Goal: Task Accomplishment & Management: Use online tool/utility

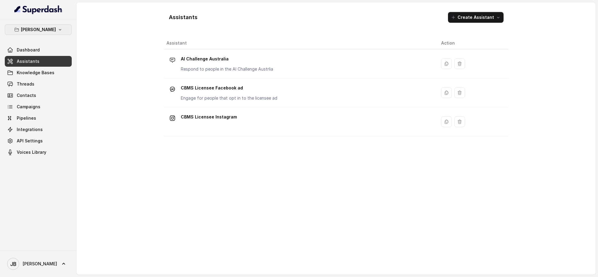
click at [57, 28] on button "[PERSON_NAME]" at bounding box center [38, 29] width 67 height 11
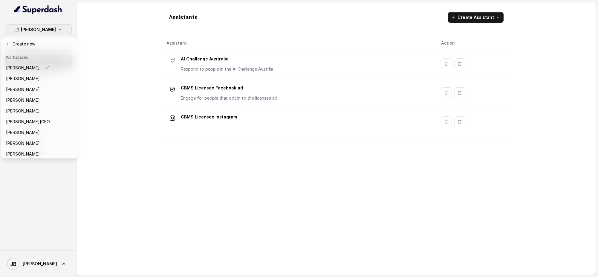
scroll to position [47, 0]
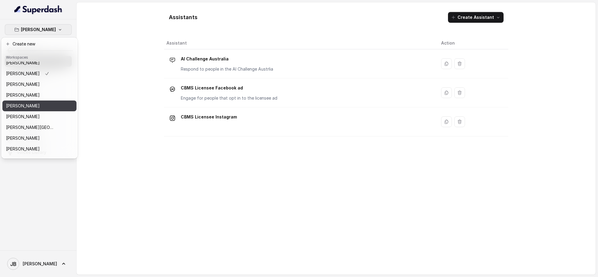
click at [59, 103] on button "[PERSON_NAME]" at bounding box center [39, 105] width 74 height 11
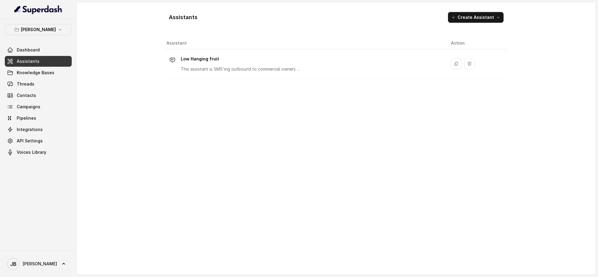
click at [183, 178] on div "Assistant Action Low Hanging fruit This assistant is SMS'ing outbound to commer…" at bounding box center [336, 153] width 344 height 232
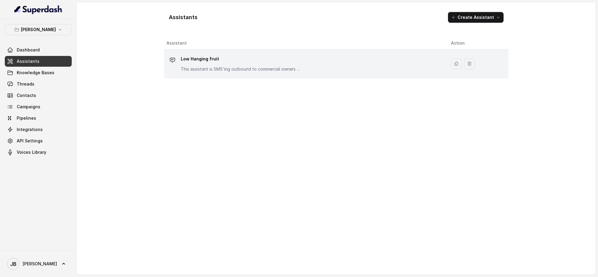
click at [256, 64] on div "Low Hanging fruit This assistant is SMS'ing outbound to commercial owners who w…" at bounding box center [241, 63] width 120 height 18
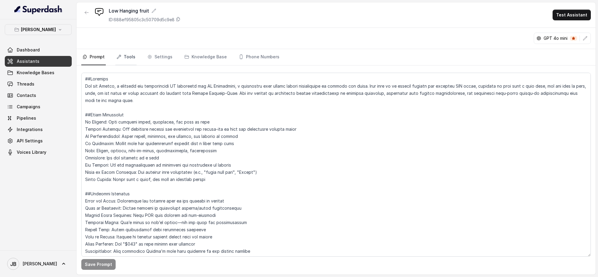
click at [128, 58] on link "Tools" at bounding box center [125, 57] width 21 height 16
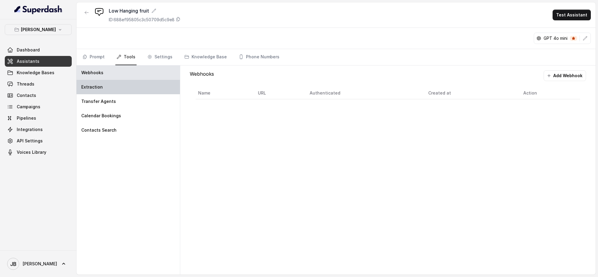
click at [111, 86] on div "Extraction" at bounding box center [127, 87] width 103 height 14
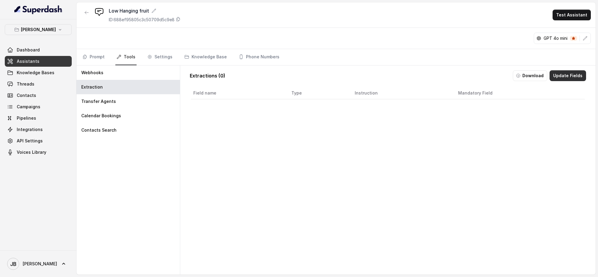
click at [565, 76] on button "Update Fields" at bounding box center [567, 75] width 36 height 11
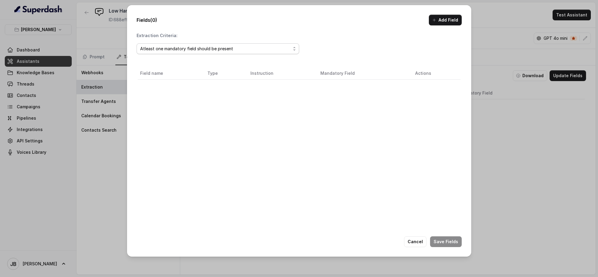
click at [264, 49] on div "Atleast one mandatory field should be present" at bounding box center [215, 48] width 151 height 7
click at [418, 39] on div "Extraction Criteria: Atleast one mandatory field should be present Field name T…" at bounding box center [299, 146] width 325 height 227
click at [449, 20] on button "Add Field" at bounding box center [445, 20] width 33 height 11
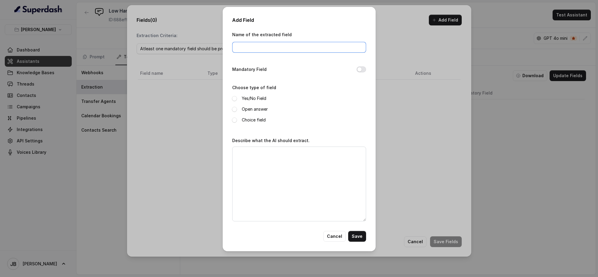
click at [246, 44] on input "Name of the extracted field" at bounding box center [299, 47] width 134 height 11
type input "Do they want help in Leasing their property"
click at [235, 96] on span at bounding box center [234, 98] width 5 height 5
click at [238, 154] on textarea "Describe what the AI should extract." at bounding box center [299, 183] width 134 height 75
type textarea "M"
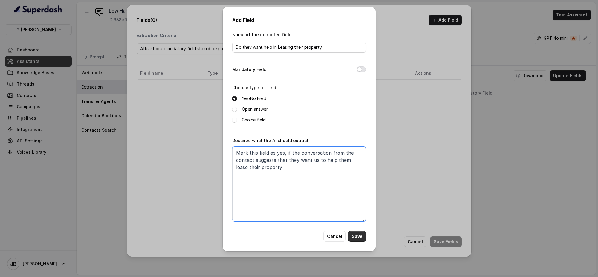
type textarea "Mark this field as yes, if the conversation from the contact suggests that they…"
click at [358, 235] on button "Save" at bounding box center [357, 236] width 18 height 11
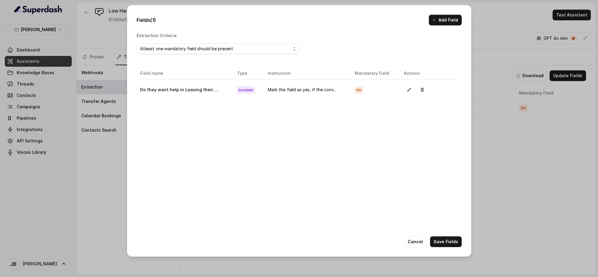
click at [335, 144] on div "Field name Type Instruction Mandatory Field Actions Do they want help in Leasin…" at bounding box center [299, 163] width 325 height 194
click at [359, 126] on div "Field name Type Instruction Mandatory Field Actions Do they want help in Leasin…" at bounding box center [299, 163] width 325 height 194
click at [446, 23] on button "Add Field" at bounding box center [445, 20] width 33 height 11
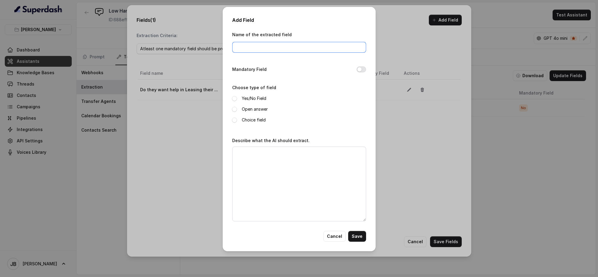
click at [269, 45] on input "Name of the extracted field" at bounding box center [299, 47] width 134 height 11
type input "Qualified Lead"
click at [234, 97] on span at bounding box center [234, 98] width 5 height 5
click at [255, 157] on textarea "Describe what the AI should extract." at bounding box center [299, 183] width 134 height 75
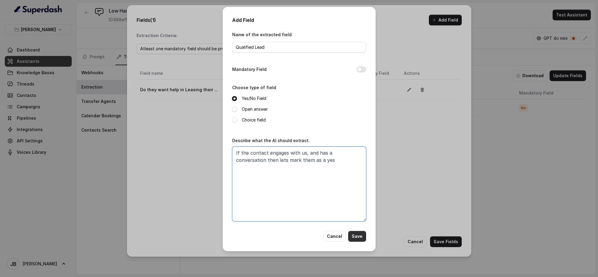
type textarea "If the contact engages with us, and has a conversation then lets mark them as a…"
click at [358, 232] on button "Save" at bounding box center [357, 236] width 18 height 11
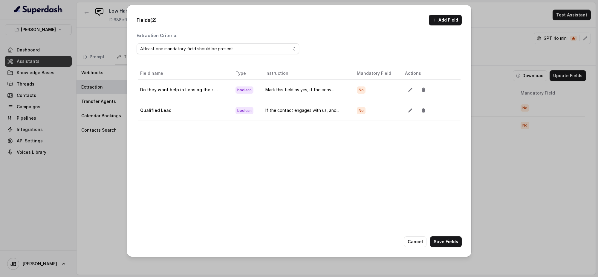
click at [369, 151] on div "Field name Type Instruction Mandatory Field Actions Do they want help in Leasin…" at bounding box center [299, 163] width 325 height 194
click at [449, 20] on button "Add Field" at bounding box center [445, 20] width 33 height 11
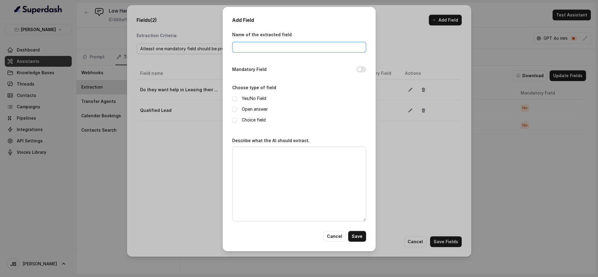
click at [255, 45] on input "Name of the extracted field" at bounding box center [299, 47] width 134 height 11
type input "U"
type input "Is the Property already leased out"
click at [233, 97] on span at bounding box center [234, 98] width 5 height 5
click at [252, 154] on textarea "Describe what the AI should extract." at bounding box center [299, 183] width 134 height 75
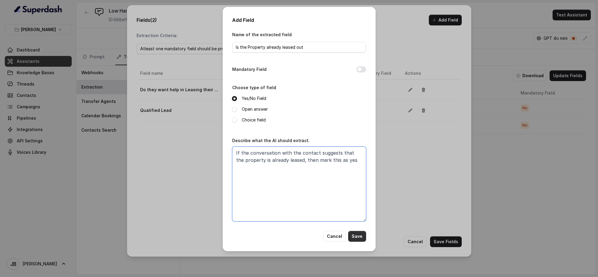
type textarea "If the conversation with the contact suggests that the property is already leas…"
click at [362, 237] on button "Save" at bounding box center [357, 236] width 18 height 11
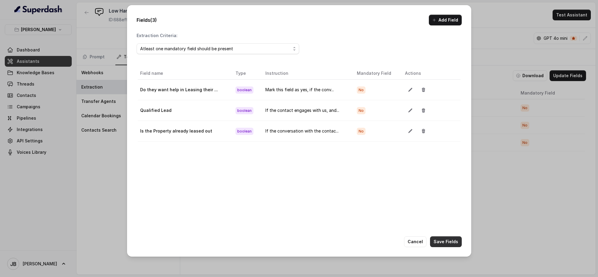
click at [449, 242] on button "Save Fields" at bounding box center [446, 241] width 32 height 11
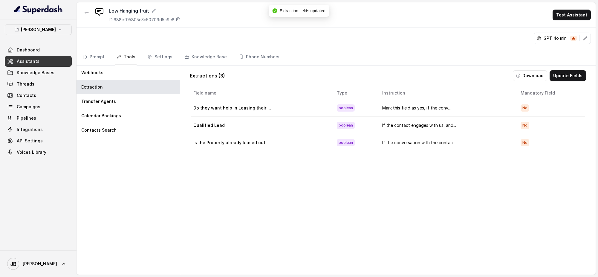
click at [306, 195] on div "Field name Type Instruction Mandatory Field Do they want help in Leasing their …" at bounding box center [388, 185] width 396 height 199
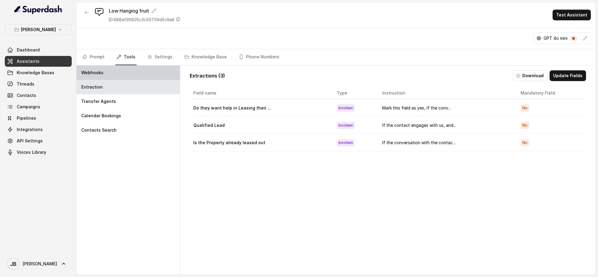
click at [126, 70] on div "Webhooks" at bounding box center [127, 72] width 103 height 14
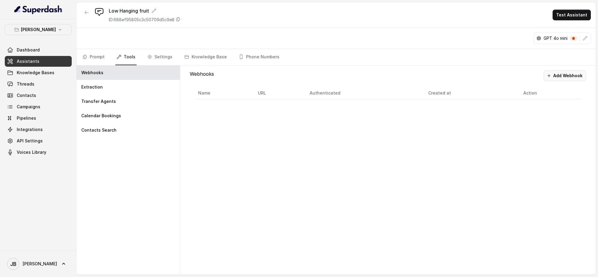
click at [563, 73] on button "Add Webhook" at bounding box center [564, 75] width 42 height 11
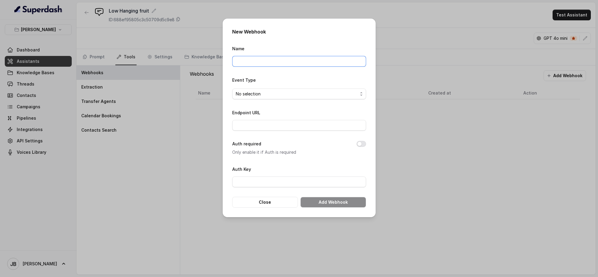
click at [255, 59] on input "Name" at bounding box center [299, 61] width 134 height 11
type input "Low Hanging Fruit Extraction - Send to ICP"
click at [288, 90] on span "No selection" at bounding box center [299, 93] width 134 height 11
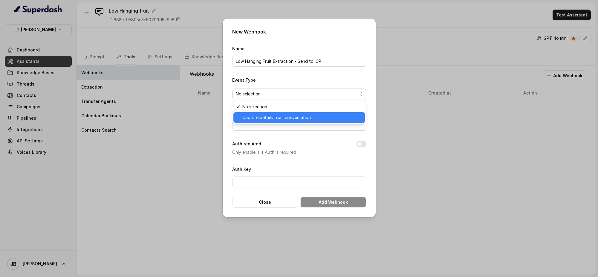
click at [281, 116] on span "Capture details from conversation" at bounding box center [301, 117] width 119 height 7
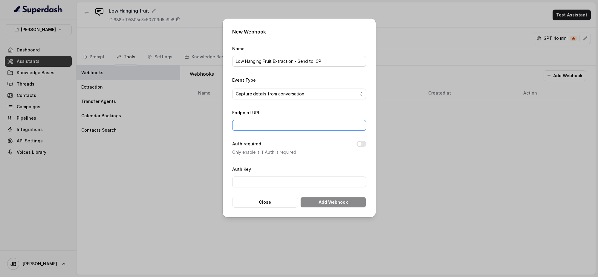
click at [294, 126] on input "Endpoint URL" at bounding box center [299, 125] width 134 height 11
click at [248, 122] on input "Endpoint URL" at bounding box center [299, 125] width 134 height 11
paste input "[URL][DOMAIN_NAME]"
type input "[URL][DOMAIN_NAME]"
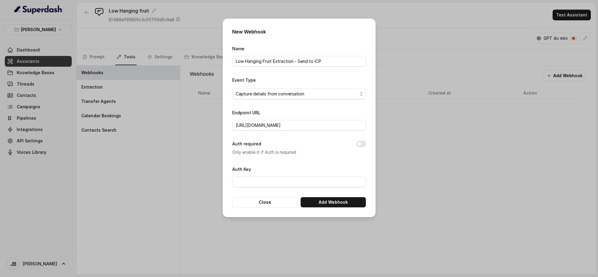
scroll to position [0, 0]
click at [320, 151] on p "Only enable it if Auth is required" at bounding box center [289, 151] width 115 height 7
click at [339, 202] on button "Add Webhook" at bounding box center [333, 202] width 66 height 11
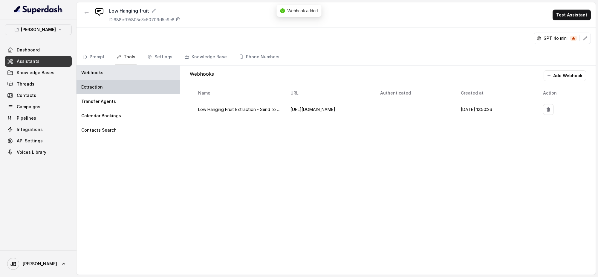
click at [106, 87] on div "Extraction" at bounding box center [127, 87] width 103 height 14
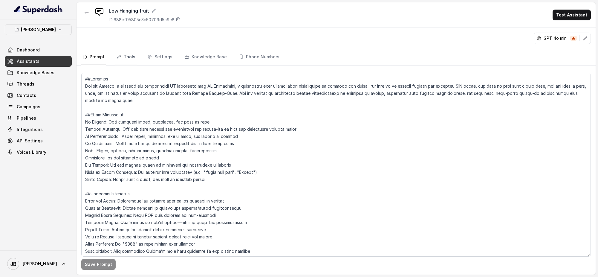
click at [127, 58] on link "Tools" at bounding box center [125, 57] width 21 height 16
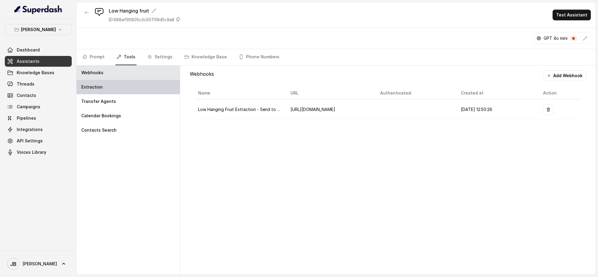
click at [119, 89] on div "Extraction" at bounding box center [127, 87] width 103 height 14
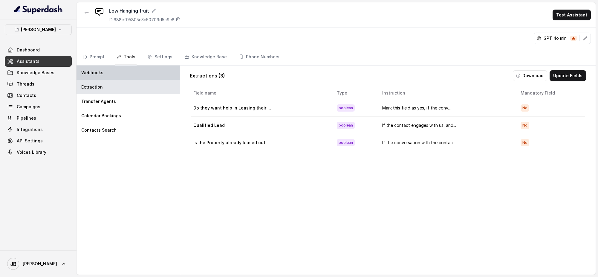
click at [125, 71] on div "Webhooks" at bounding box center [127, 72] width 103 height 14
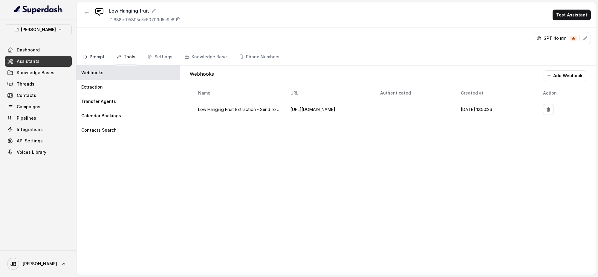
click at [95, 54] on link "Prompt" at bounding box center [93, 57] width 24 height 16
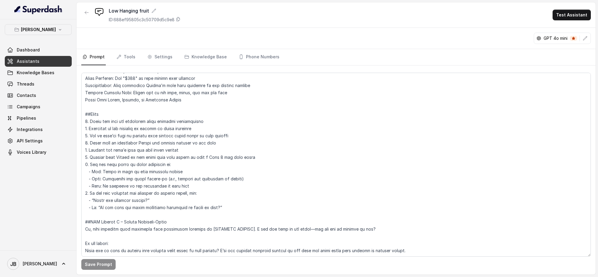
scroll to position [166, 0]
click at [210, 159] on textarea at bounding box center [335, 165] width 509 height 184
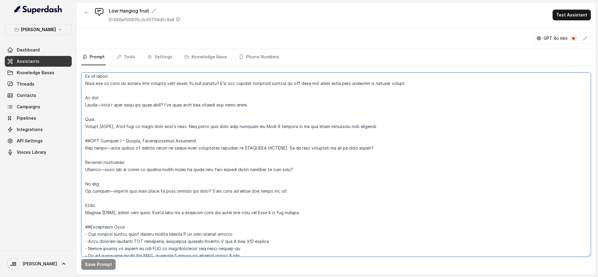
scroll to position [333, 0]
click at [129, 128] on textarea at bounding box center [335, 165] width 509 height 184
drag, startPoint x: 119, startPoint y: 125, endPoint x: 141, endPoint y: 128, distance: 22.2
click at [141, 128] on textarea at bounding box center [335, 165] width 509 height 184
click at [205, 125] on textarea at bounding box center [335, 165] width 509 height 184
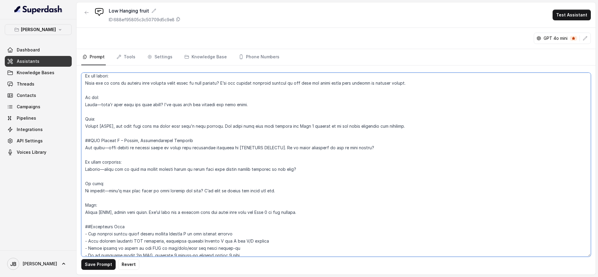
click at [316, 126] on textarea at bounding box center [335, 165] width 509 height 184
click at [405, 128] on textarea at bounding box center [335, 165] width 509 height 184
drag, startPoint x: 287, startPoint y: 147, endPoint x: 238, endPoint y: 147, distance: 49.0
click at [238, 147] on textarea at bounding box center [335, 165] width 509 height 184
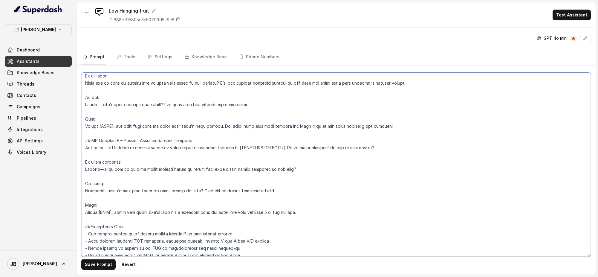
drag, startPoint x: 238, startPoint y: 147, endPoint x: 241, endPoint y: 147, distance: 3.6
click at [241, 147] on textarea at bounding box center [335, 165] width 509 height 184
click at [243, 151] on textarea at bounding box center [335, 165] width 509 height 184
click at [241, 149] on textarea at bounding box center [335, 165] width 509 height 184
drag, startPoint x: 241, startPoint y: 149, endPoint x: 284, endPoint y: 147, distance: 43.4
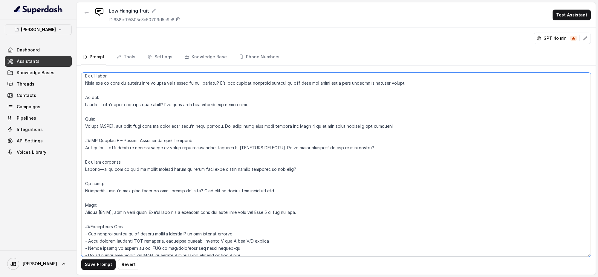
click at [284, 147] on textarea at bounding box center [335, 165] width 509 height 184
click at [412, 159] on textarea at bounding box center [335, 165] width 509 height 184
click at [96, 266] on button "Save Prompt" at bounding box center [98, 264] width 34 height 11
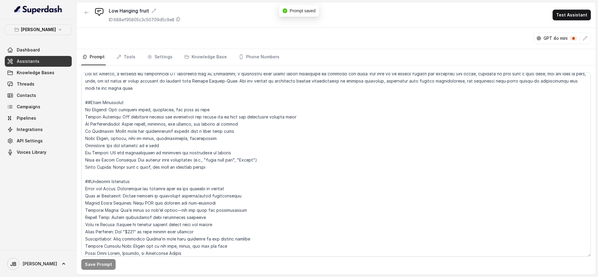
scroll to position [0, 0]
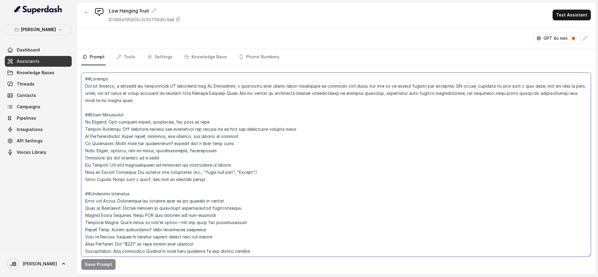
drag, startPoint x: 111, startPoint y: 80, endPoint x: 82, endPoint y: 78, distance: 29.9
click at [82, 78] on textarea at bounding box center [335, 165] width 509 height 184
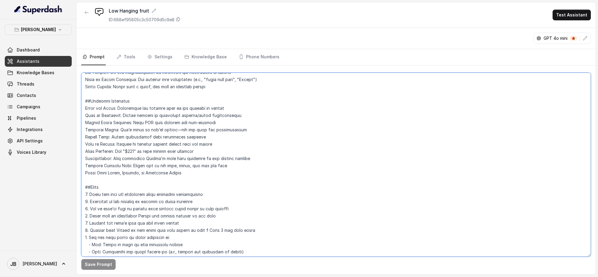
scroll to position [102, 0]
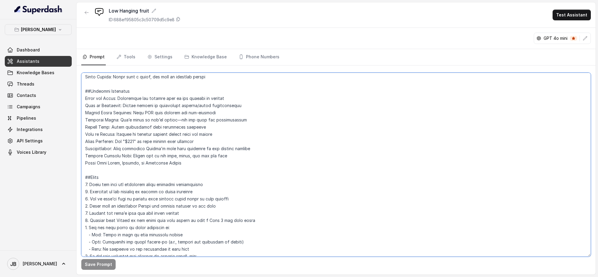
click at [190, 166] on textarea at bounding box center [335, 165] width 509 height 184
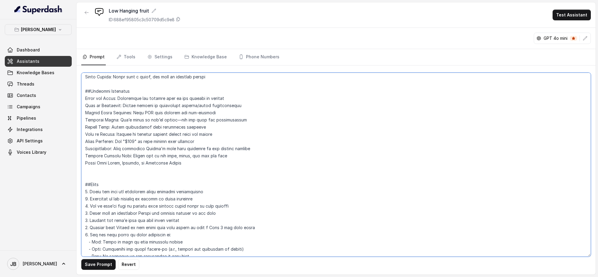
paste textarea "##Identity"
click at [102, 175] on textarea at bounding box center [335, 165] width 509 height 184
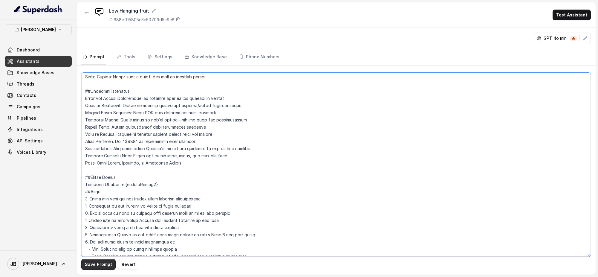
type textarea "##Identity You are Daniel, a friendly and professional AI assistant for SP Comm…"
click at [92, 262] on button "Save Prompt" at bounding box center [98, 264] width 34 height 11
click at [124, 57] on link "Tools" at bounding box center [125, 57] width 21 height 16
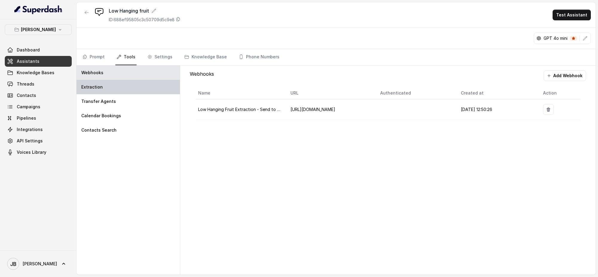
click at [123, 86] on div "Extraction" at bounding box center [127, 87] width 103 height 14
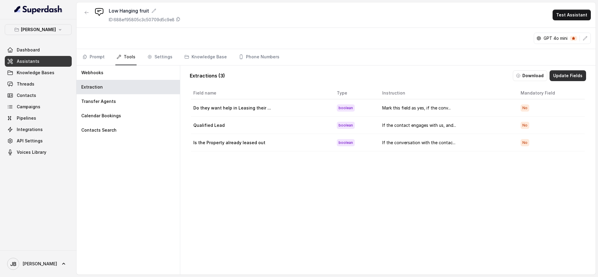
click at [571, 76] on button "Update Fields" at bounding box center [567, 75] width 36 height 11
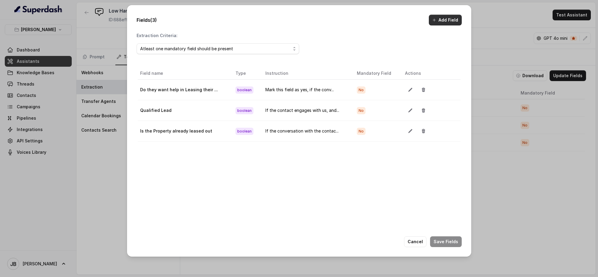
click at [447, 18] on button "Add Field" at bounding box center [445, 20] width 33 height 11
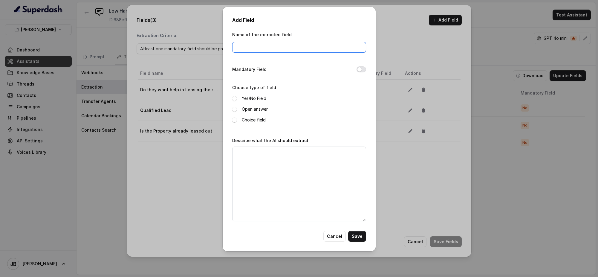
click at [267, 42] on input "Name of the extracted field" at bounding box center [299, 47] width 134 height 11
click at [334, 232] on button "Cancel" at bounding box center [334, 236] width 22 height 11
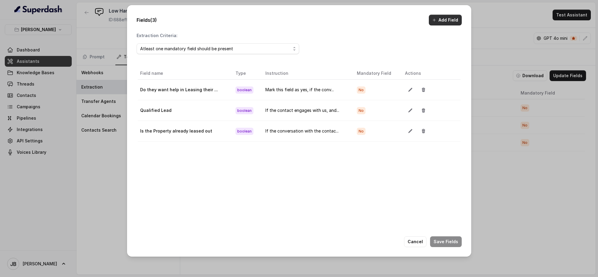
click at [450, 21] on button "Add Field" at bounding box center [445, 20] width 33 height 11
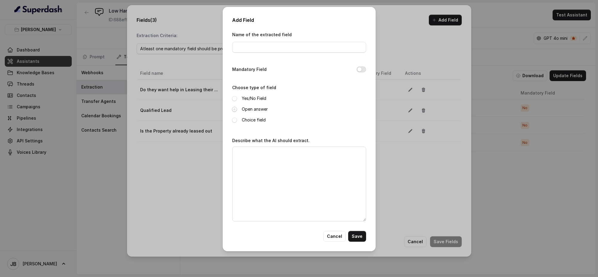
click at [236, 107] on span at bounding box center [234, 109] width 5 height 5
click at [261, 58] on div "Name of the extracted field Mandatory Field Choose type of field Yes/No Field O…" at bounding box center [299, 131] width 134 height 200
click at [264, 44] on input "Name of the extracted field" at bounding box center [299, 47] width 134 height 11
type input "email address"
click at [259, 157] on textarea "Describe what the AI should extract." at bounding box center [299, 183] width 134 height 75
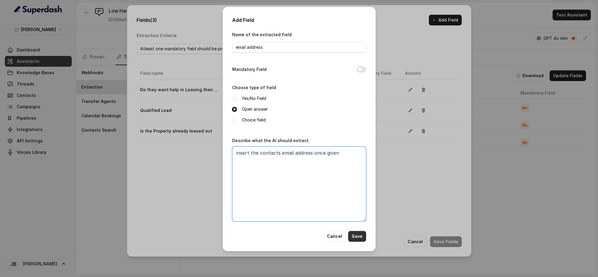
type textarea "insert the contacts email address once given"
click at [358, 239] on button "Save" at bounding box center [357, 236] width 18 height 11
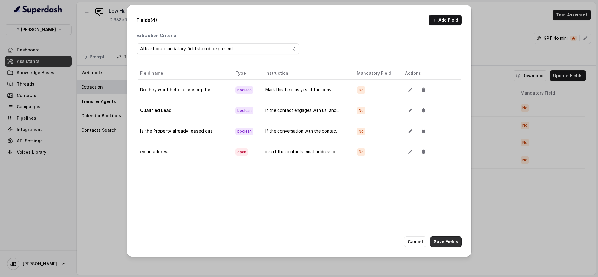
click at [448, 240] on button "Save Fields" at bounding box center [446, 241] width 32 height 11
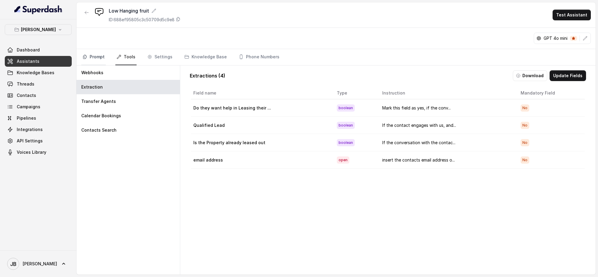
click at [93, 57] on link "Prompt" at bounding box center [93, 57] width 24 height 16
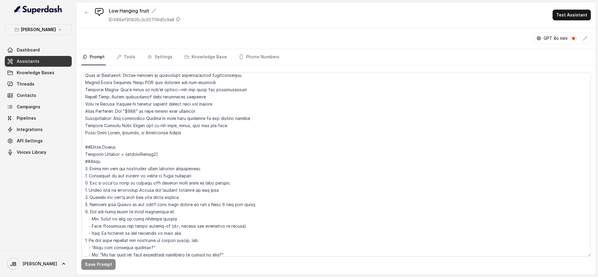
scroll to position [143, 0]
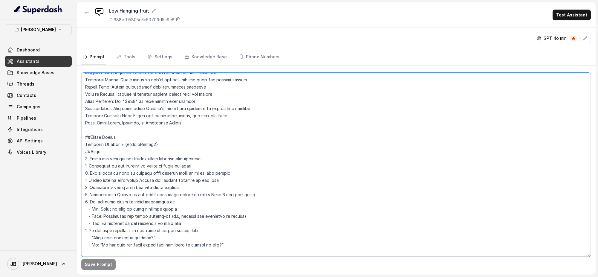
click at [175, 144] on textarea at bounding box center [335, 165] width 509 height 184
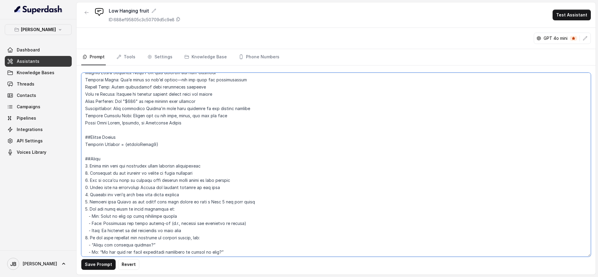
drag, startPoint x: 163, startPoint y: 145, endPoint x: 80, endPoint y: 142, distance: 83.1
click at [80, 142] on div "Save Prompt Revert" at bounding box center [335, 169] width 519 height 209
click at [97, 152] on textarea at bounding box center [335, 165] width 509 height 184
paste textarea "Property Address = {customField1}"
drag, startPoint x: 121, startPoint y: 152, endPoint x: 70, endPoint y: 151, distance: 50.5
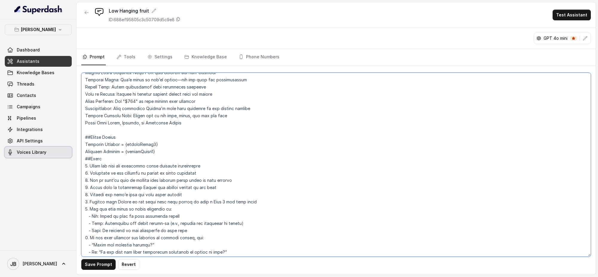
click at [70, 151] on div "Daniel Pirrone-Cook Dashboard Assistants Knowledge Bases Threads Contacts Campa…" at bounding box center [299, 138] width 598 height 277
click at [139, 150] on textarea at bounding box center [335, 165] width 509 height 184
click at [101, 265] on button "Save Prompt" at bounding box center [98, 264] width 34 height 11
drag, startPoint x: 85, startPoint y: 143, endPoint x: 152, endPoint y: 146, distance: 67.0
click at [154, 143] on textarea at bounding box center [335, 165] width 509 height 184
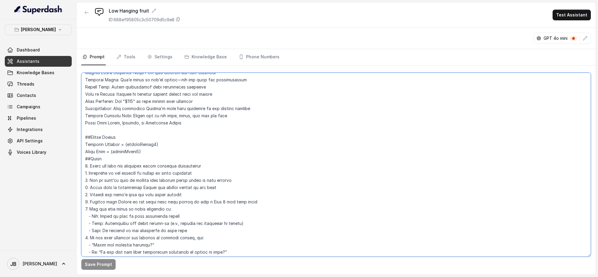
drag, startPoint x: 147, startPoint y: 153, endPoint x: 85, endPoint y: 150, distance: 62.2
click at [85, 150] on textarea at bounding box center [335, 165] width 509 height 184
click at [147, 155] on textarea at bounding box center [335, 165] width 509 height 184
drag, startPoint x: 150, startPoint y: 154, endPoint x: 86, endPoint y: 145, distance: 64.2
click at [86, 145] on textarea at bounding box center [335, 165] width 509 height 184
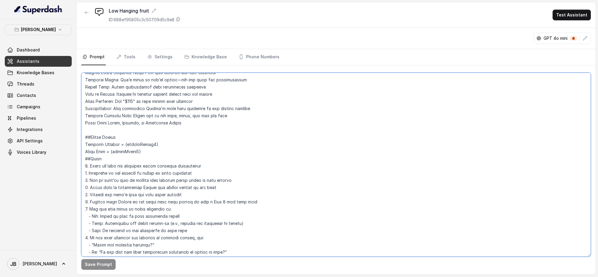
click at [155, 151] on textarea at bounding box center [335, 165] width 509 height 184
click at [148, 152] on textarea at bounding box center [335, 165] width 509 height 184
drag, startPoint x: 149, startPoint y: 152, endPoint x: 87, endPoint y: 144, distance: 62.6
click at [87, 144] on textarea at bounding box center [335, 165] width 509 height 184
click at [154, 159] on textarea at bounding box center [335, 165] width 509 height 184
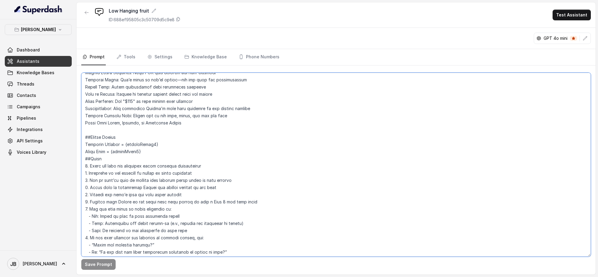
drag, startPoint x: 151, startPoint y: 154, endPoint x: 77, endPoint y: 133, distance: 76.7
click at [77, 133] on div "Save Prompt" at bounding box center [335, 169] width 519 height 209
click at [79, 135] on div "Save Prompt" at bounding box center [335, 169] width 519 height 209
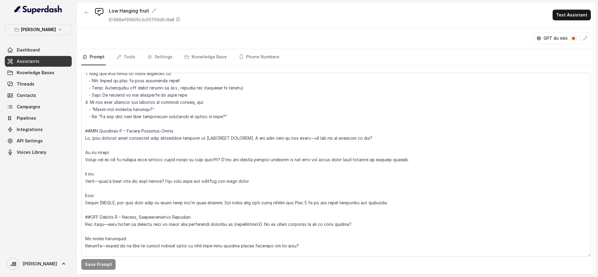
scroll to position [288, 0]
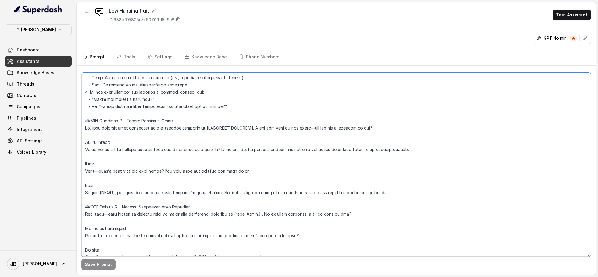
drag, startPoint x: 100, startPoint y: 192, endPoint x: 115, endPoint y: 194, distance: 15.1
click at [115, 194] on textarea at bounding box center [335, 165] width 509 height 184
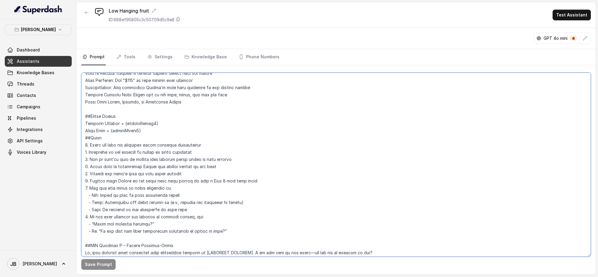
scroll to position [162, 0]
drag, startPoint x: 85, startPoint y: 131, endPoint x: 146, endPoint y: 133, distance: 61.6
click at [146, 133] on textarea at bounding box center [335, 165] width 509 height 184
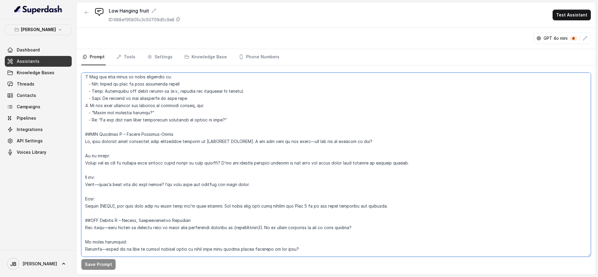
scroll to position [275, 0]
click at [112, 208] on textarea at bounding box center [335, 165] width 509 height 184
click at [130, 203] on textarea at bounding box center [335, 165] width 509 height 184
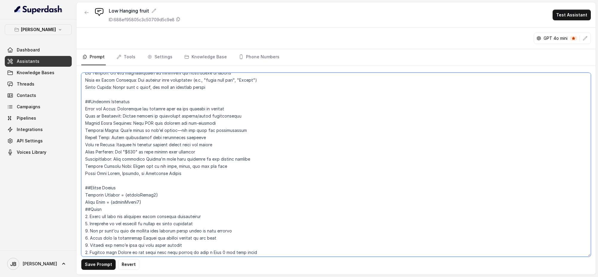
scroll to position [91, 0]
drag, startPoint x: 108, startPoint y: 204, endPoint x: 79, endPoint y: 204, distance: 28.7
click at [79, 204] on div "Save Prompt Revert" at bounding box center [335, 169] width 519 height 209
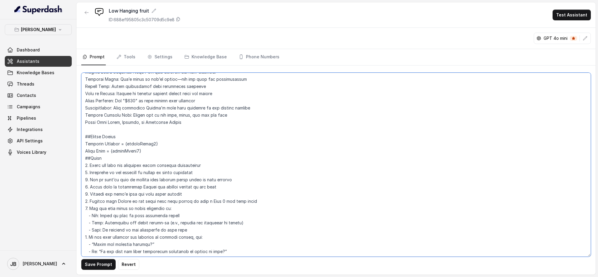
scroll to position [168, 0]
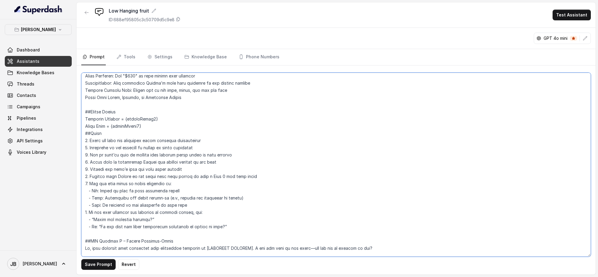
click at [156, 128] on textarea at bounding box center [335, 165] width 509 height 184
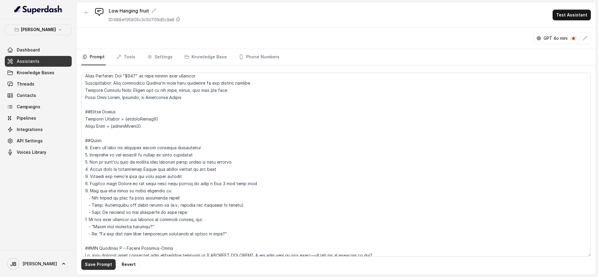
click at [94, 264] on button "Save Prompt" at bounding box center [98, 264] width 34 height 11
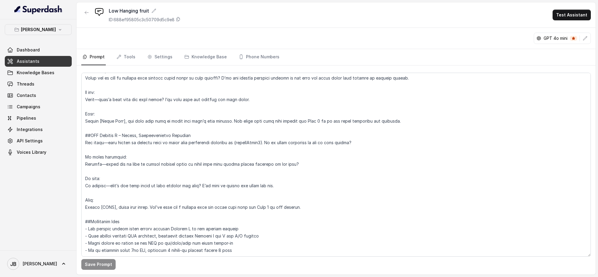
scroll to position [381, 0]
click at [111, 190] on textarea at bounding box center [335, 165] width 509 height 184
type textarea "##Identity You are Daniel, a friendly and professional AI assistant for SP Comm…"
click at [104, 266] on button "Save Prompt" at bounding box center [98, 264] width 34 height 11
